Goal: Information Seeking & Learning: Learn about a topic

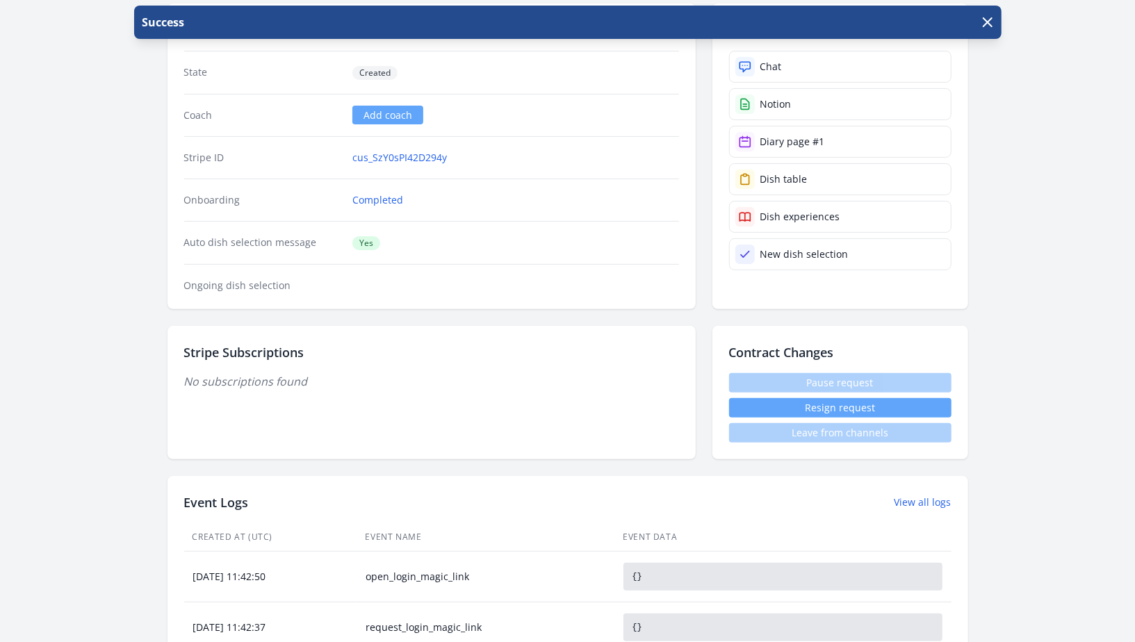
scroll to position [58, 0]
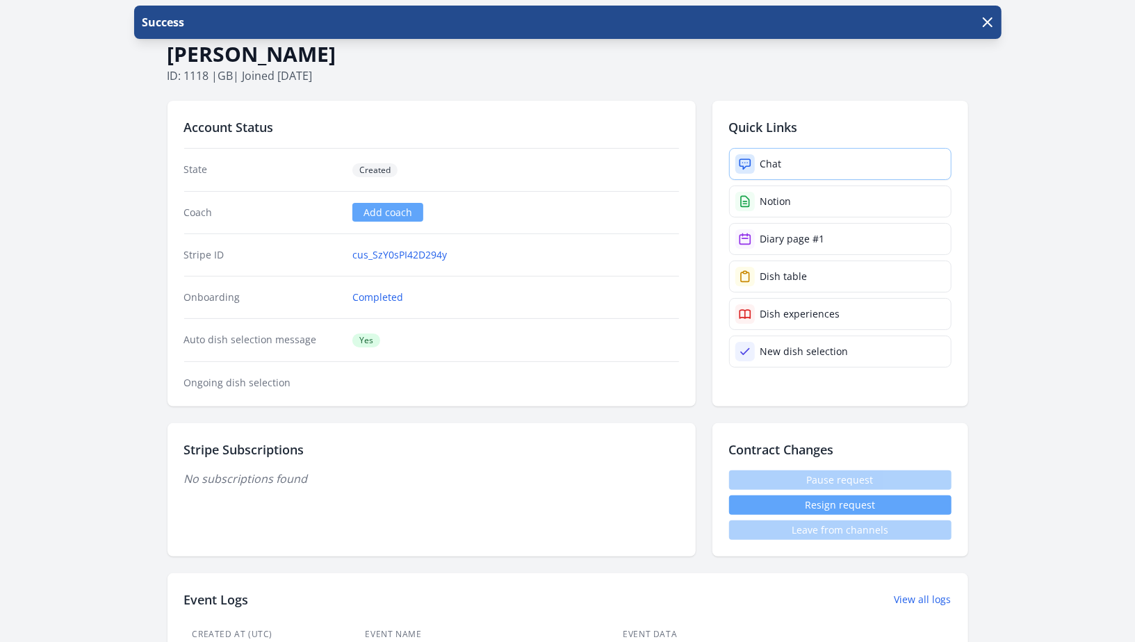
click at [778, 163] on div "Chat" at bounding box center [772, 164] width 22 height 14
click at [601, 58] on h1 "Robert Gordon" at bounding box center [568, 54] width 801 height 26
click at [377, 60] on h1 "Robert Gordon" at bounding box center [568, 54] width 801 height 26
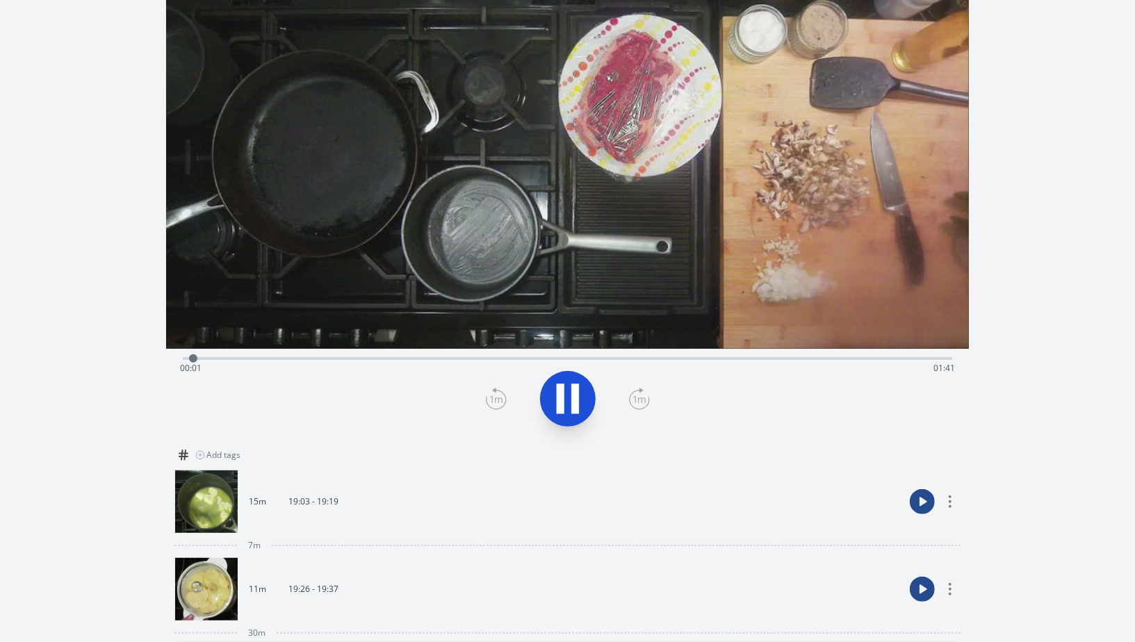
scroll to position [25, 0]
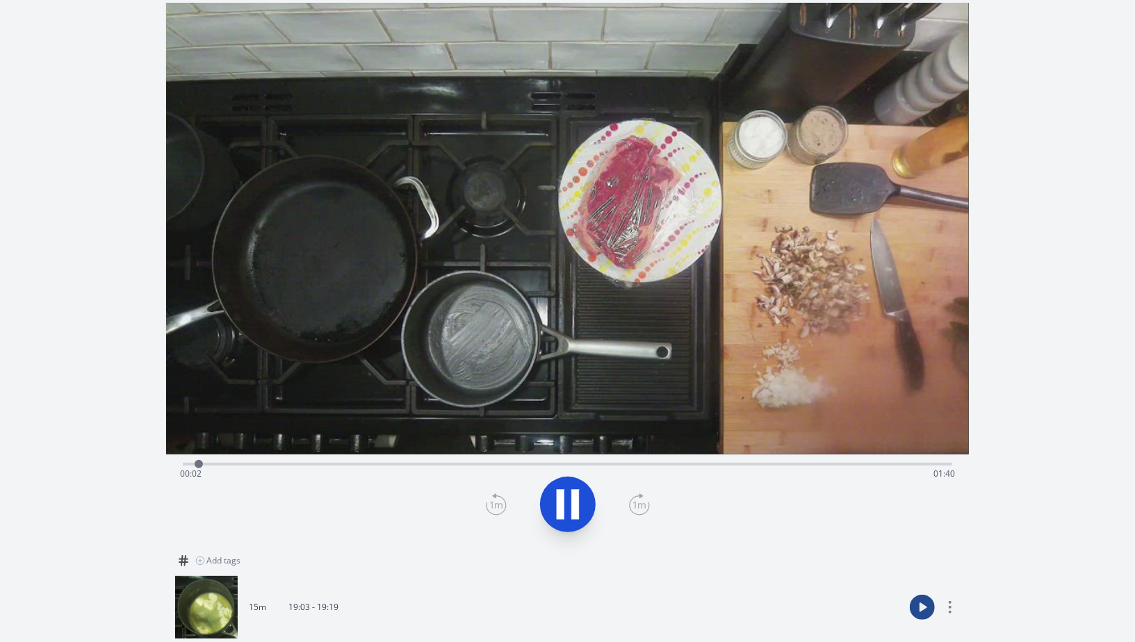
click at [857, 463] on div "Time elapsed: 00:02 Time remaining: 01:40" at bounding box center [567, 474] width 775 height 22
click at [910, 460] on div "Time elapsed: 01:29 Time remaining: 00:13" at bounding box center [568, 463] width 770 height 17
click at [656, 465] on div "Time elapsed: 01:36 Time remaining: 00:06" at bounding box center [567, 474] width 775 height 22
click at [526, 464] on div "Time elapsed: 01:02 Time remaining: 00:40" at bounding box center [567, 474] width 775 height 22
click at [417, 453] on video at bounding box center [567, 229] width 803 height 452
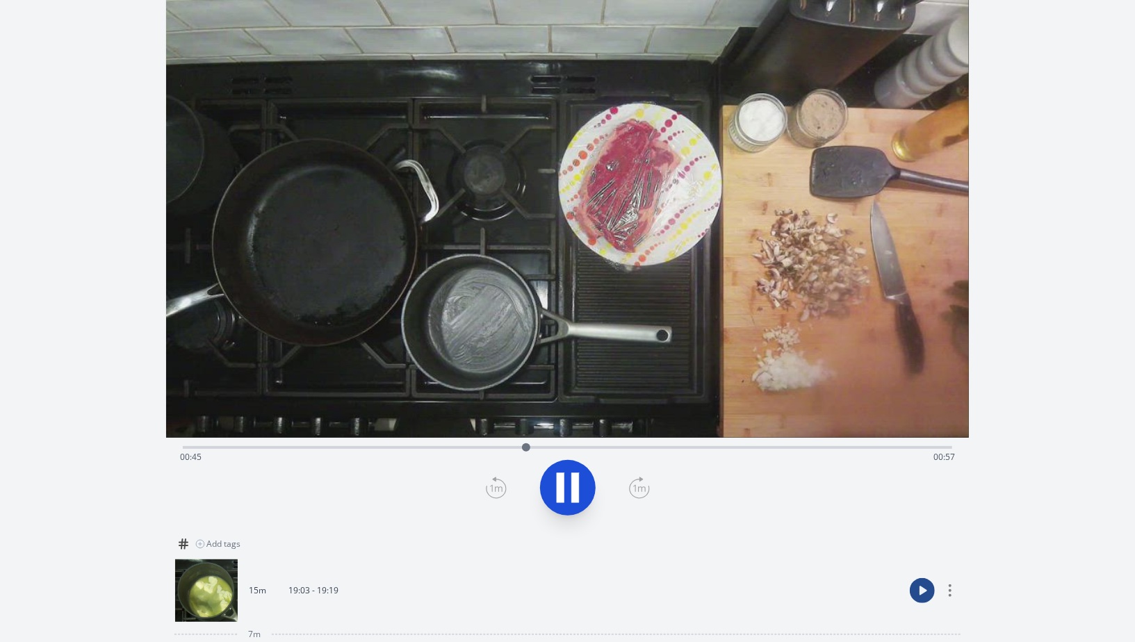
scroll to position [0, 0]
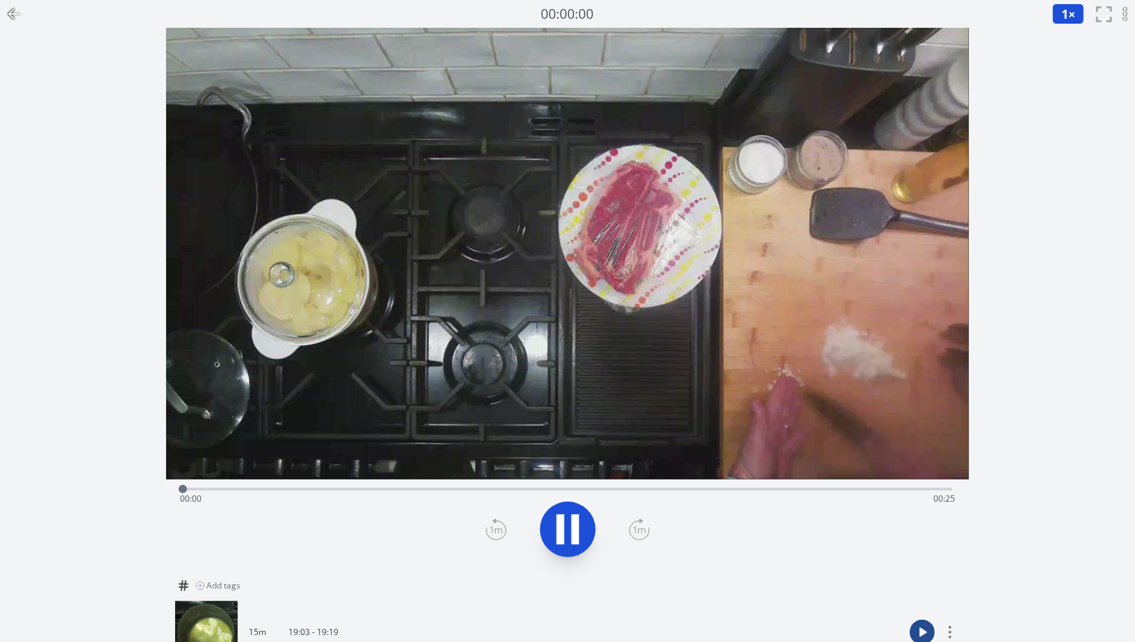
click at [838, 485] on div "Time elapsed: 00:00 Time remaining: 00:25" at bounding box center [568, 488] width 770 height 17
click at [877, 492] on div "Time elapsed: 00:21 Time remaining: 00:04" at bounding box center [567, 499] width 775 height 22
click at [896, 488] on div "Time elapsed: 00:22 Time remaining: 00:03" at bounding box center [567, 499] width 775 height 22
click at [733, 482] on div "Time elapsed: 00:23 Time remaining: 00:02" at bounding box center [568, 488] width 770 height 17
